Goal: Find contact information: Find contact information

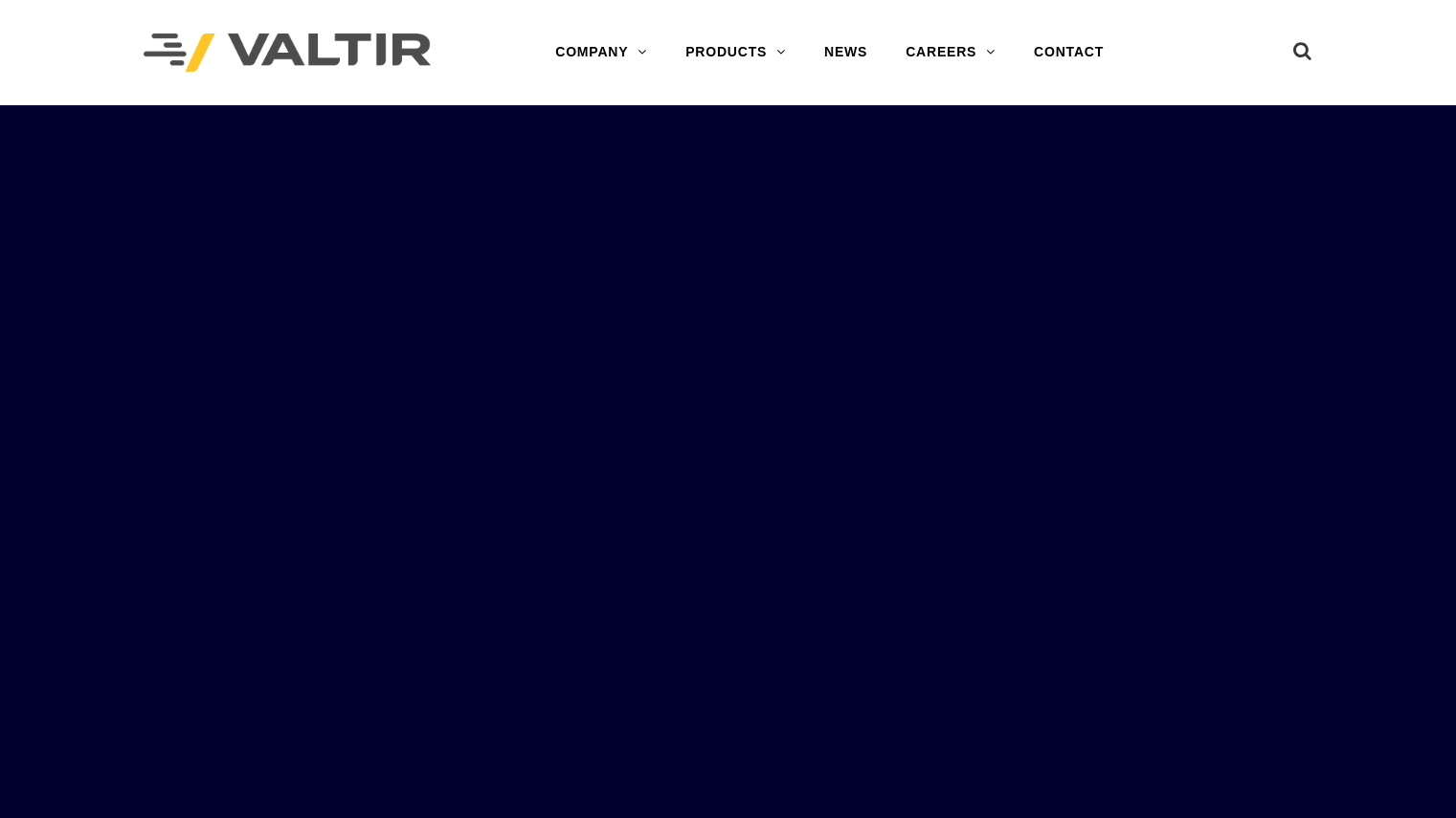
click at [1081, 41] on link "CONTACT" at bounding box center [1069, 53] width 108 height 39
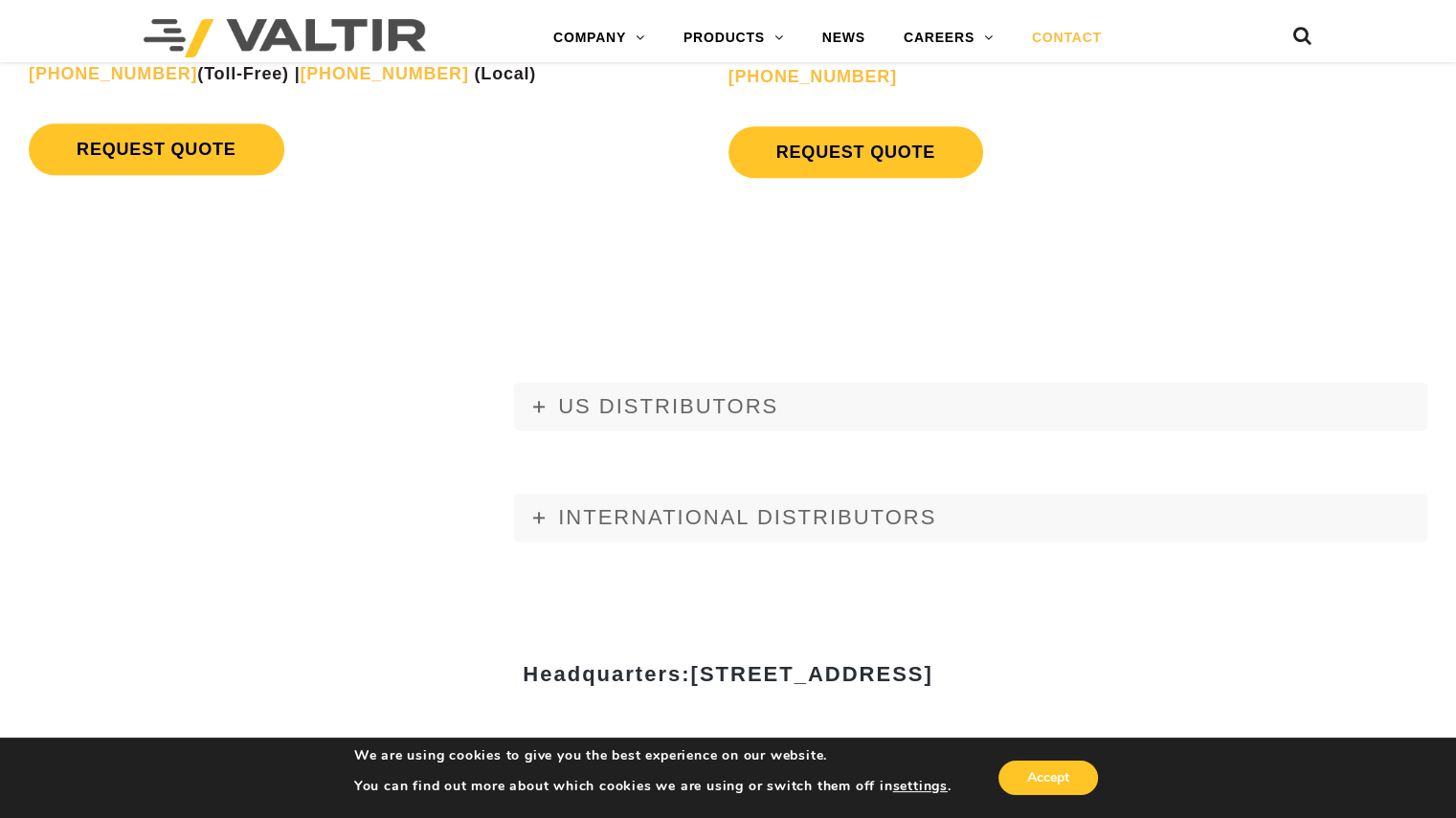
scroll to position [2022, 0]
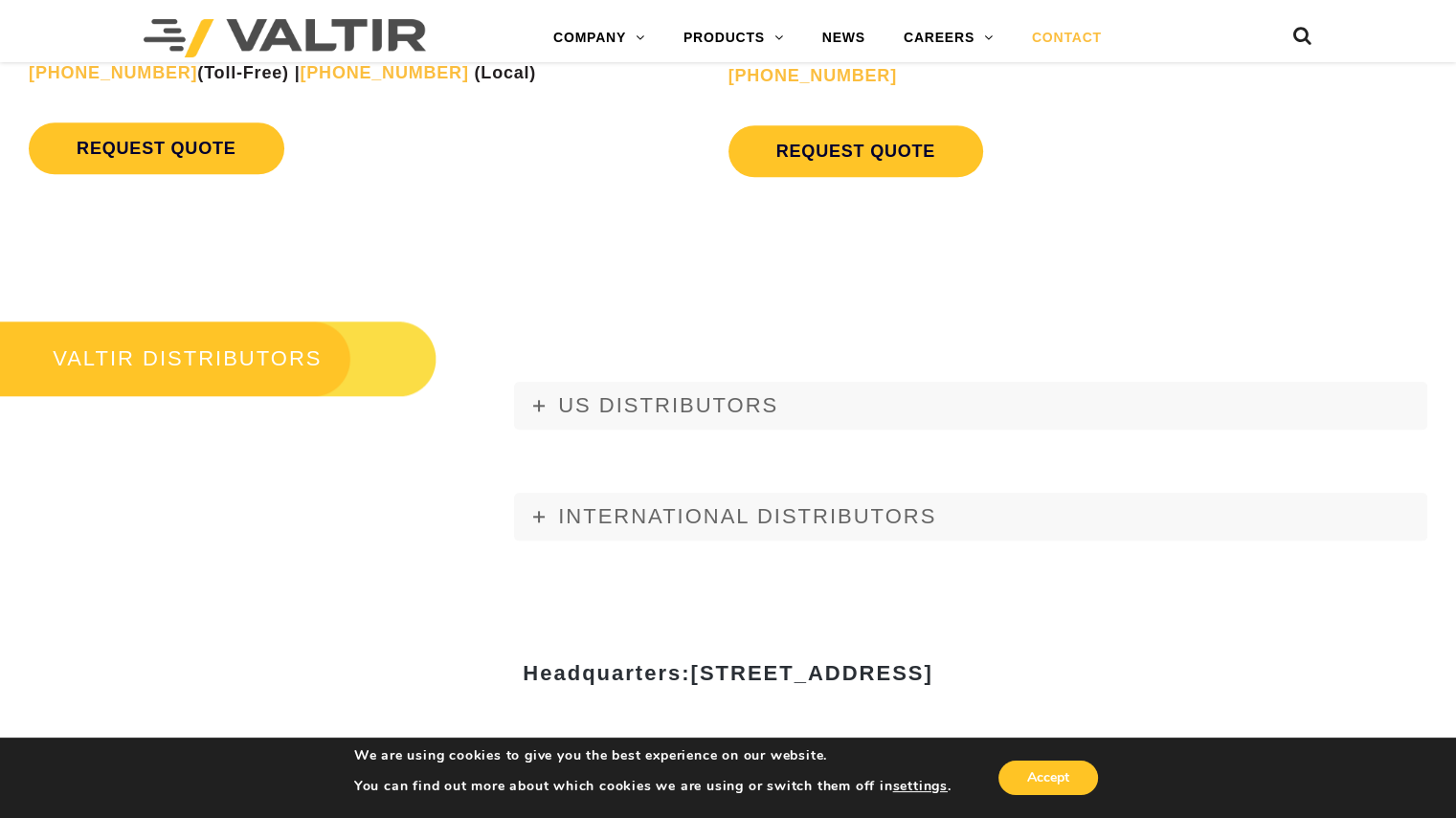
click at [634, 409] on span "US DISTRIBUTORS" at bounding box center [668, 405] width 220 height 24
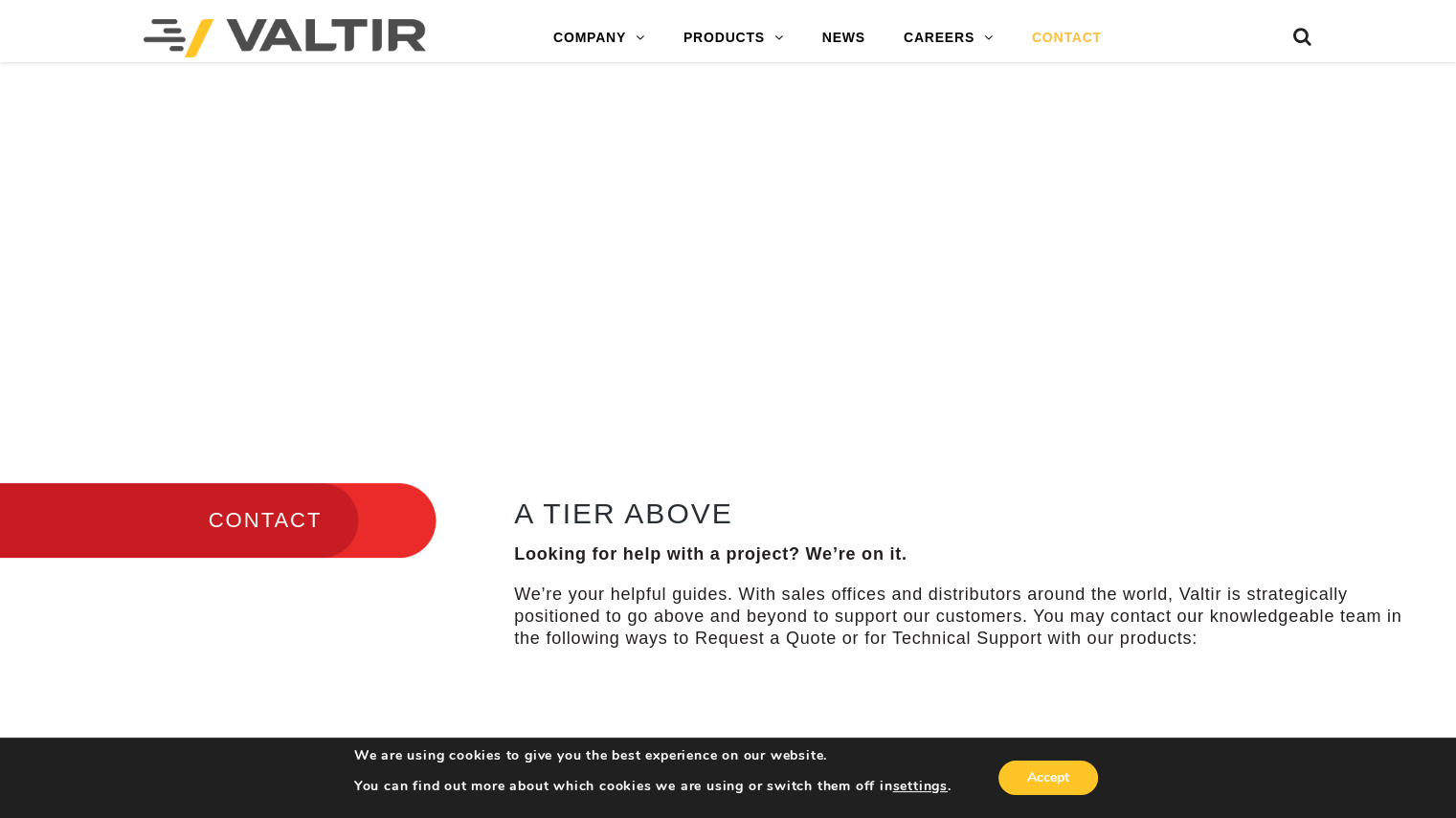
scroll to position [250, 0]
